Goal: Contribute content

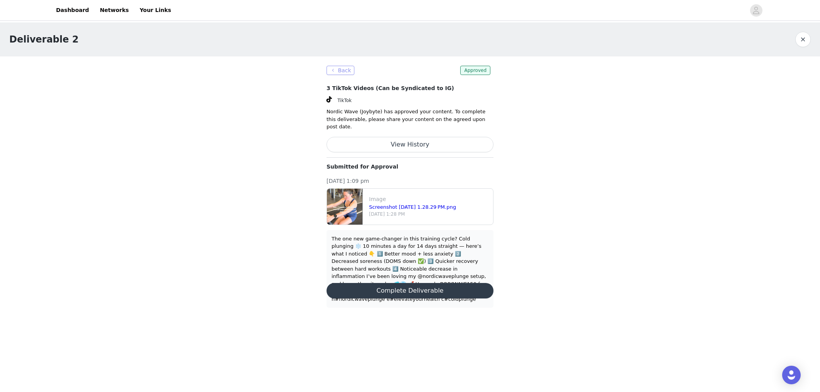
click at [345, 73] on button "Back" at bounding box center [340, 70] width 28 height 9
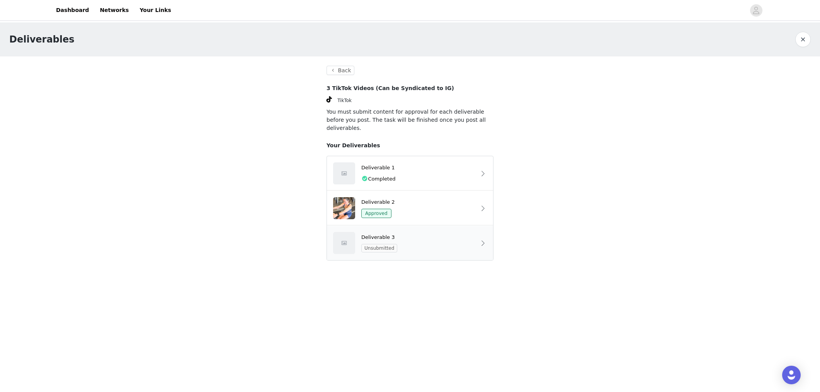
click at [399, 233] on div "Deliverable 3" at bounding box center [418, 237] width 115 height 8
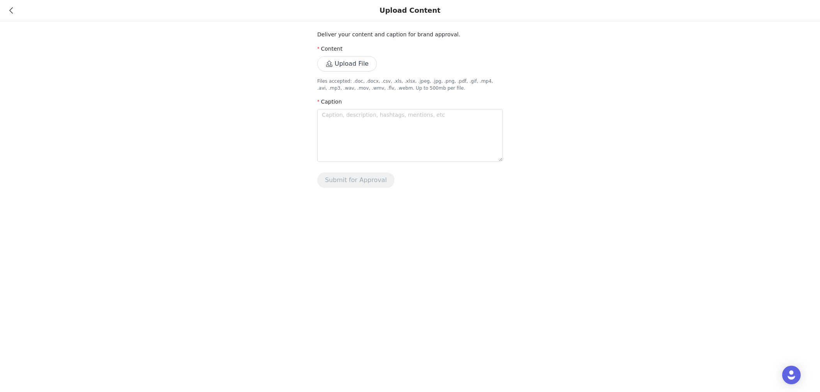
click at [358, 63] on button "Upload File" at bounding box center [347, 63] width 60 height 15
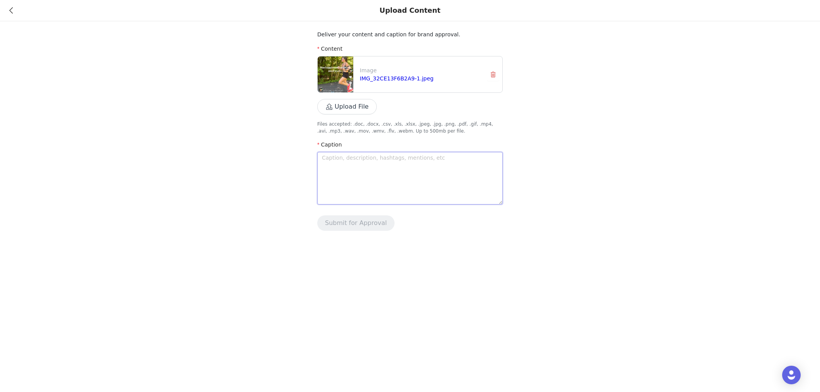
click at [359, 179] on textarea at bounding box center [409, 178] width 185 height 53
paste textarea "Cold plunging = my new must-have recovery tool 🧊❄️ Here’s why I never skip it: …"
type textarea "Cold plunging = my new must-have recovery tool 🧊❄️ Here’s why I never skip it: …"
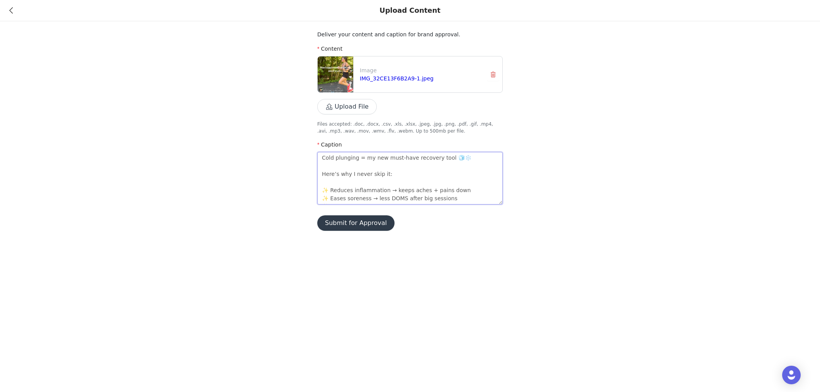
scroll to position [114, 0]
type textarea "Cold plunging = my new must-have recovery tool 🧊❄️ Here’s why I never skip it: …"
click at [357, 223] on button "Submit for Approval" at bounding box center [355, 222] width 77 height 15
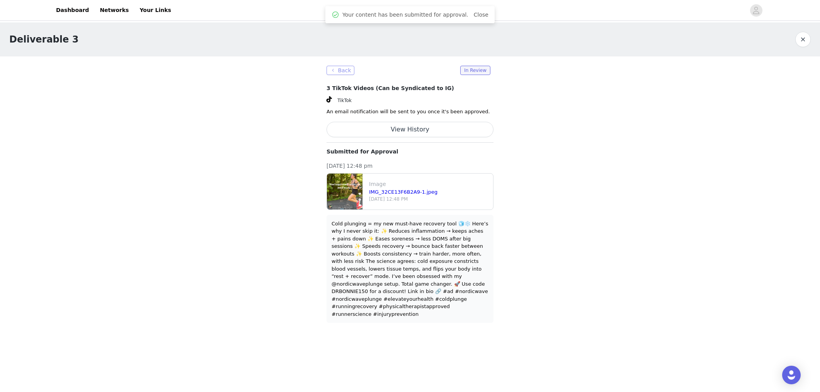
click at [346, 71] on button "Back" at bounding box center [340, 70] width 28 height 9
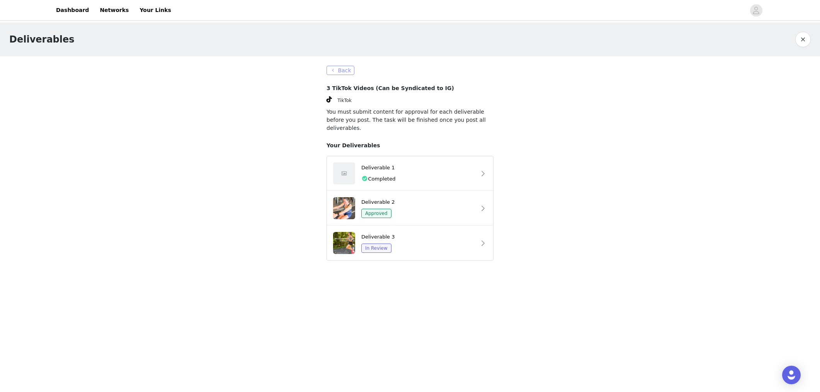
click at [343, 71] on button "Back" at bounding box center [340, 70] width 28 height 9
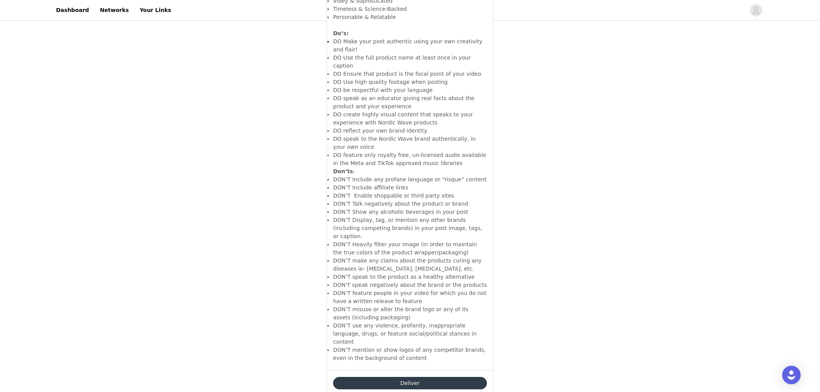
scroll to position [2512, 0]
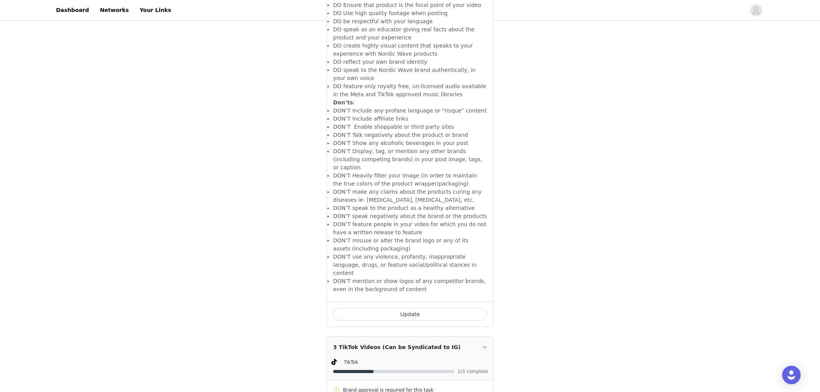
scroll to position [1286, 0]
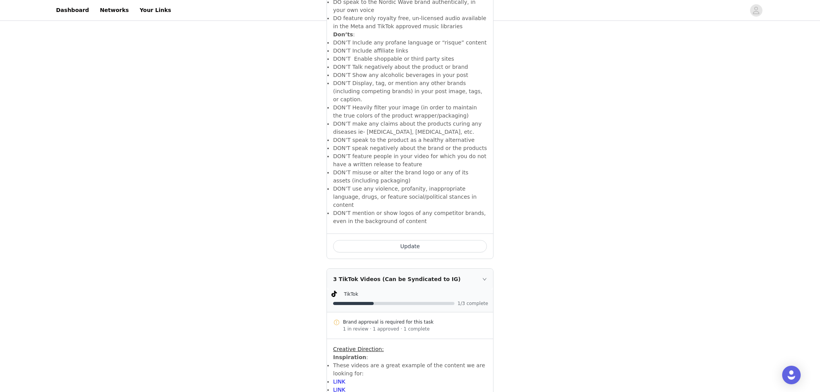
click at [484, 269] on div "3 TikTok Videos (Can be Syndicated to IG)" at bounding box center [410, 279] width 166 height 21
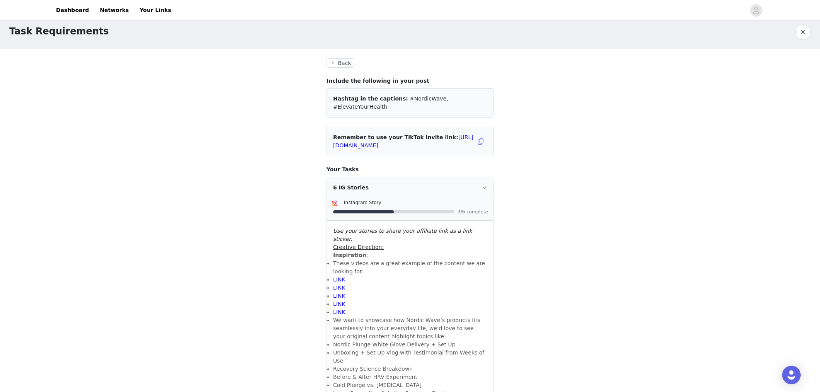
scroll to position [7, 0]
